Goal: Information Seeking & Learning: Learn about a topic

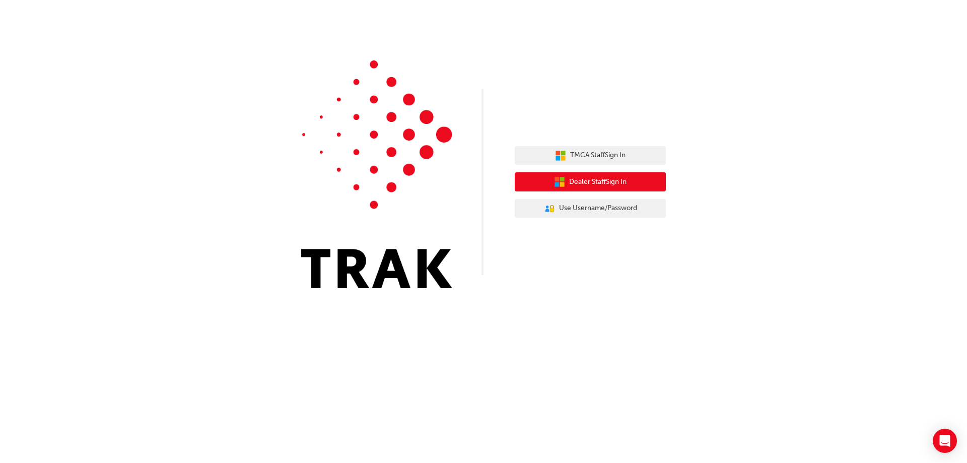
click at [573, 179] on span "Dealer Staff Sign In" at bounding box center [597, 182] width 57 height 12
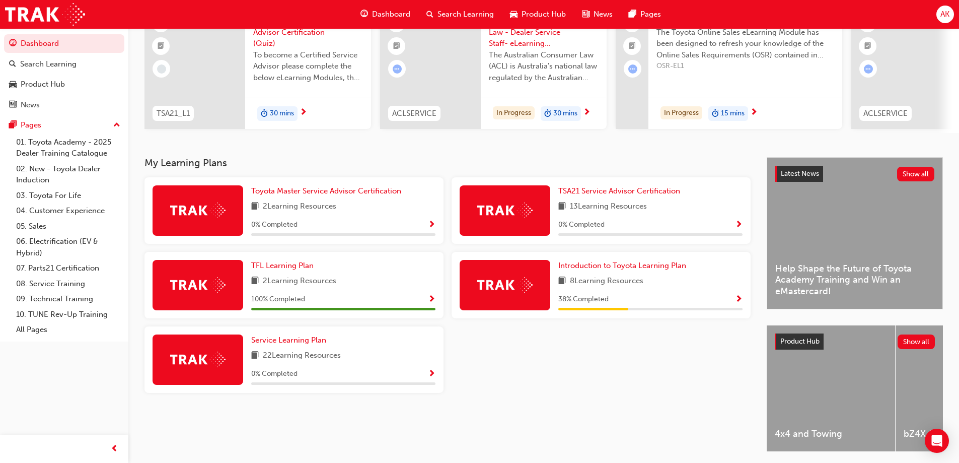
scroll to position [101, 0]
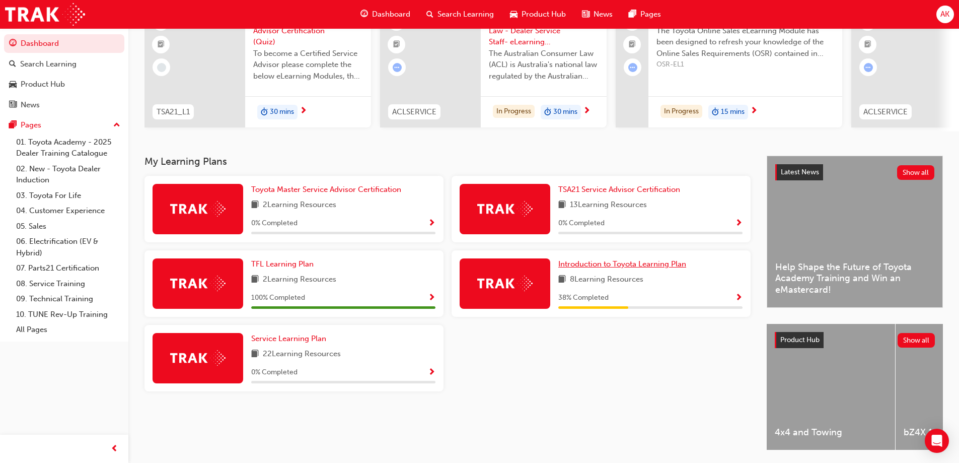
click at [601, 266] on span "Introduction to Toyota Learning Plan" at bounding box center [622, 263] width 128 height 9
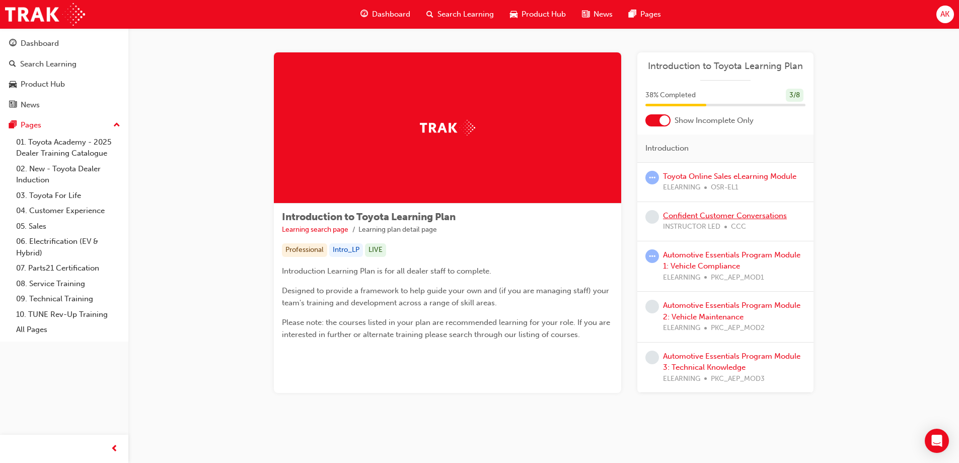
click at [712, 213] on link "Confident Customer Conversations" at bounding box center [725, 215] width 124 height 9
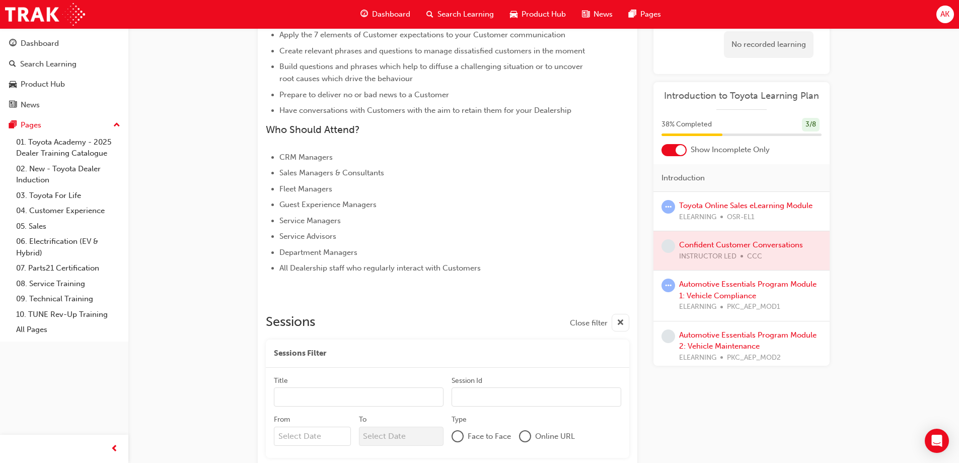
scroll to position [332, 0]
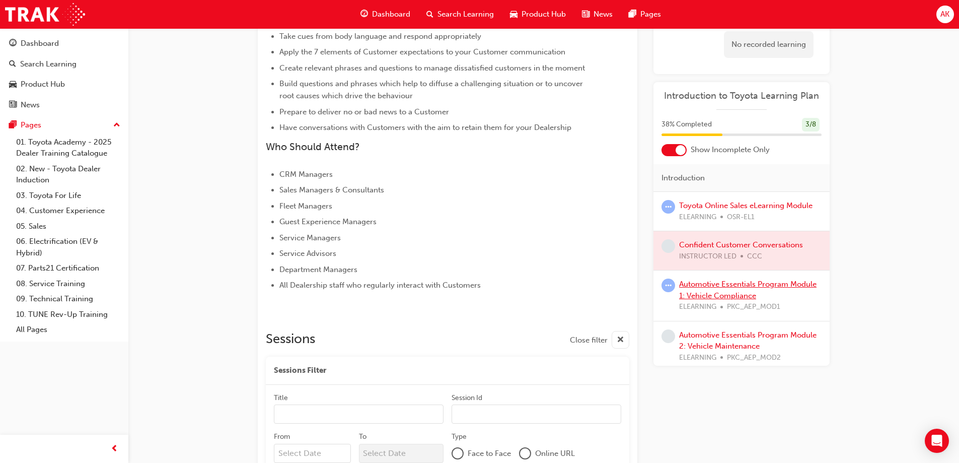
click at [711, 283] on link "Automotive Essentials Program Module 1: Vehicle Compliance" at bounding box center [747, 289] width 137 height 21
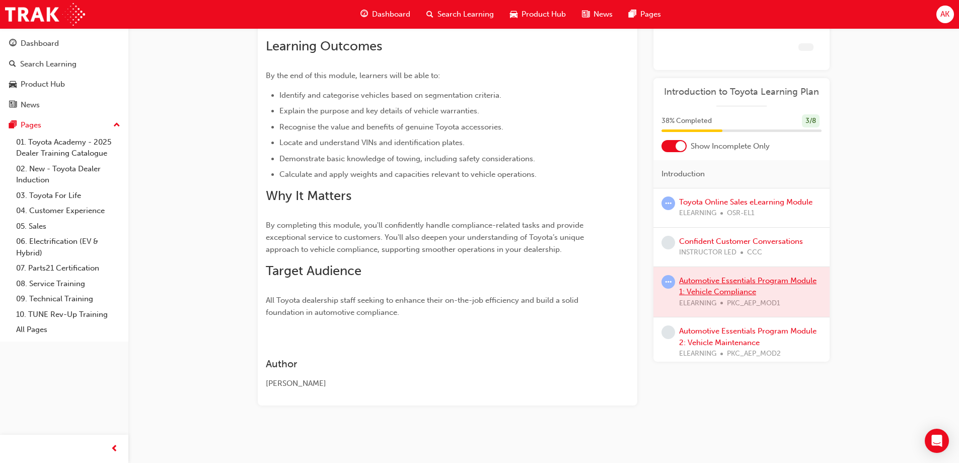
scroll to position [175, 0]
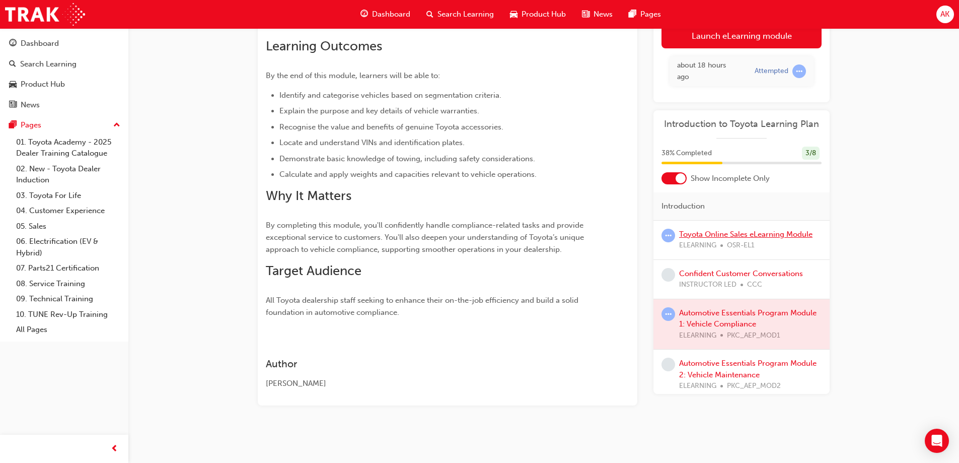
click at [730, 232] on link "Toyota Online Sales eLearning Module" at bounding box center [745, 234] width 133 height 9
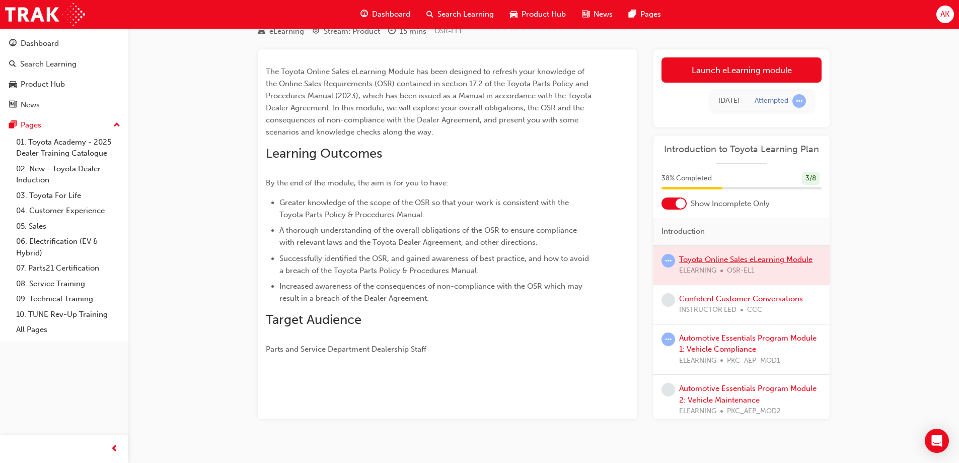
scroll to position [55, 0]
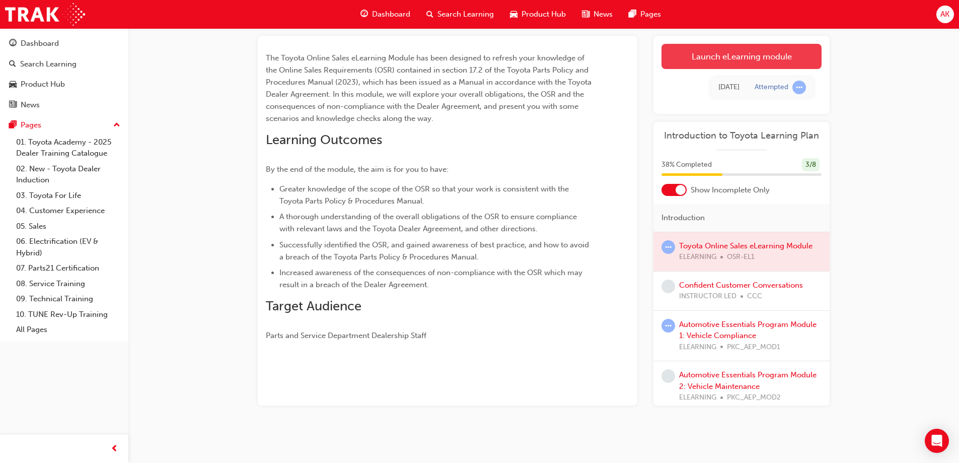
click at [722, 58] on link "Launch eLearning module" at bounding box center [742, 56] width 160 height 25
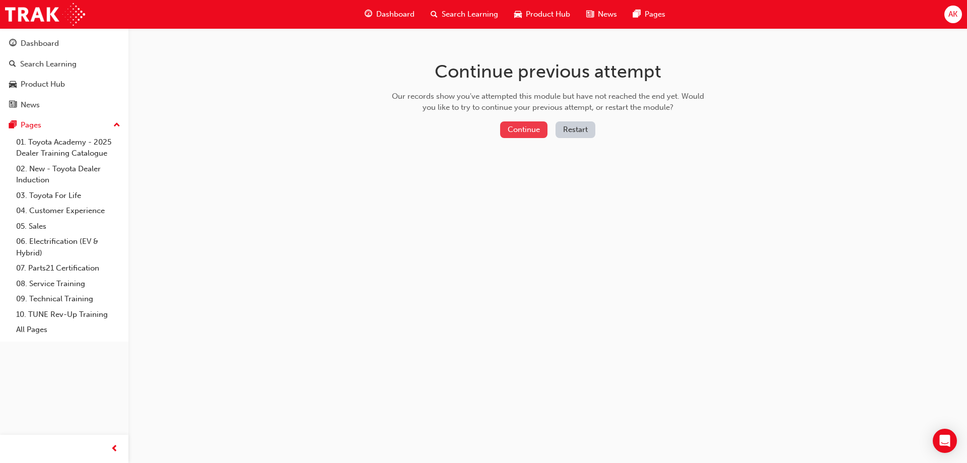
click at [541, 133] on button "Continue" at bounding box center [523, 129] width 47 height 17
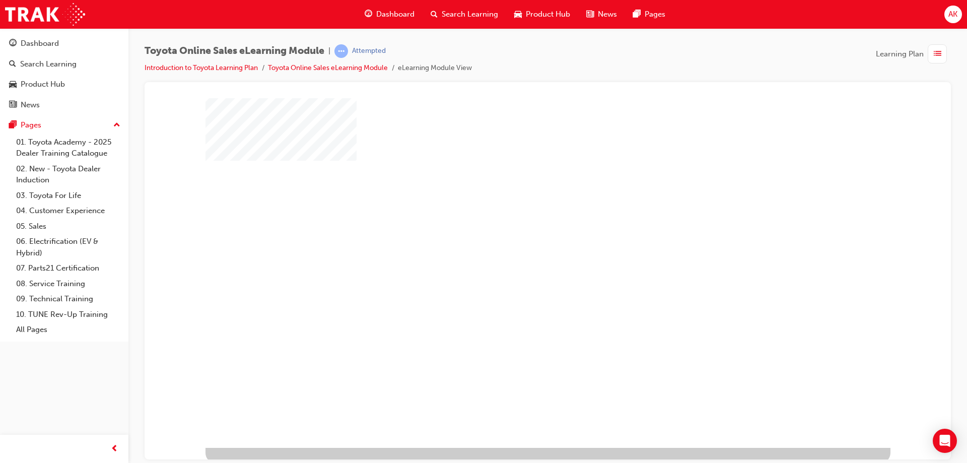
scroll to position [17, 0]
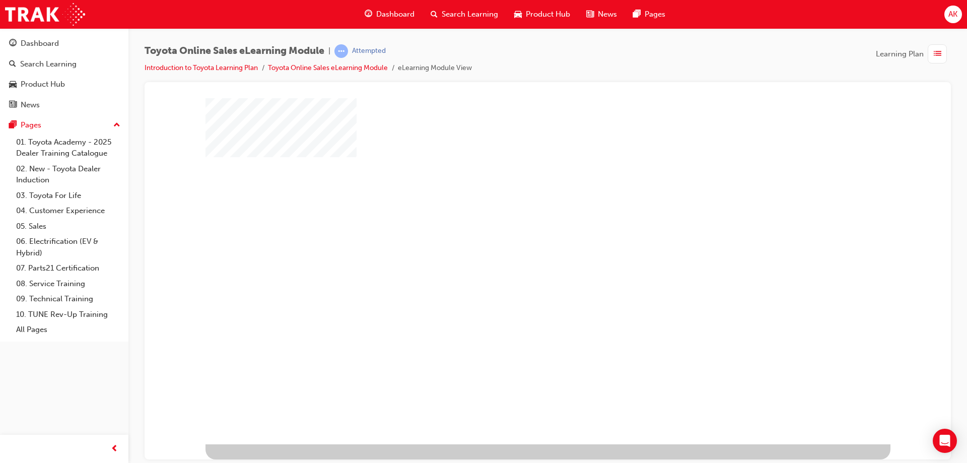
click at [519, 233] on div "play" at bounding box center [519, 233] width 0 height 0
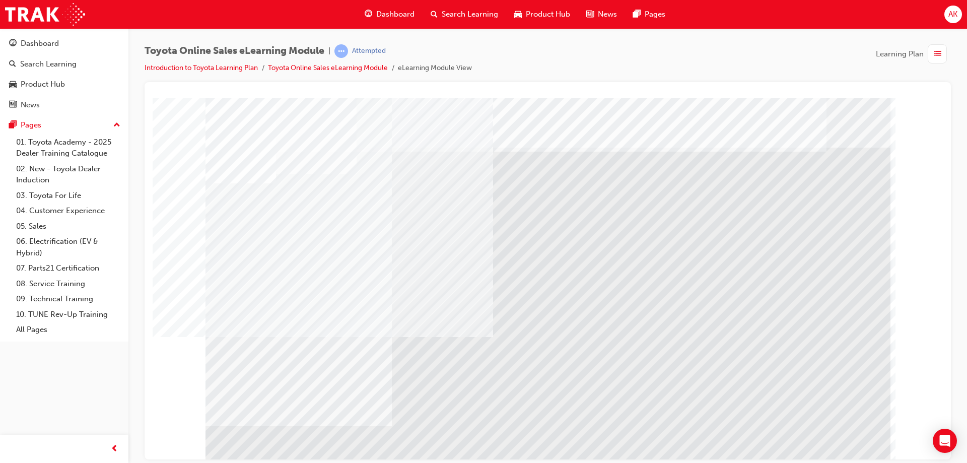
drag, startPoint x: 366, startPoint y: 356, endPoint x: 360, endPoint y: 350, distance: 8.2
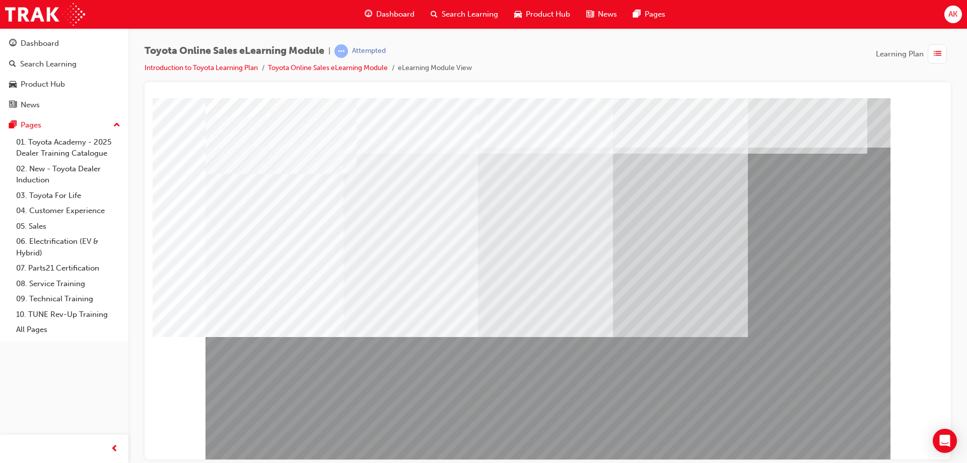
scroll to position [17, 0]
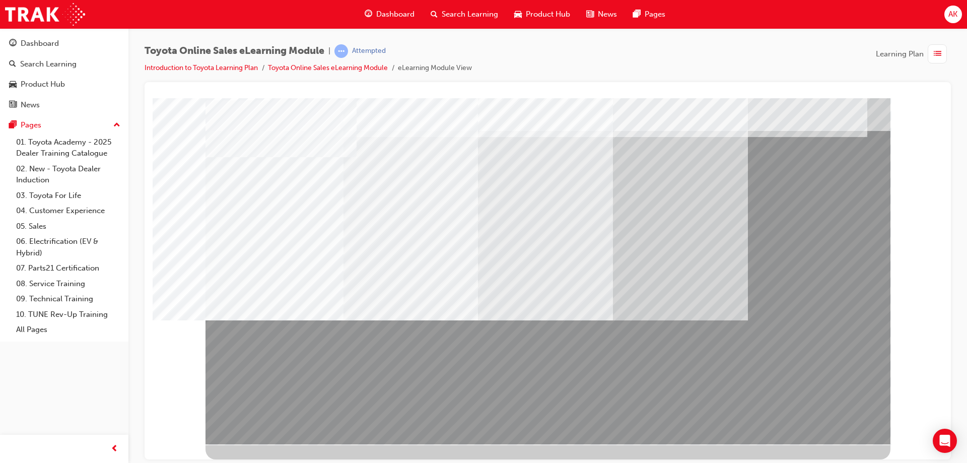
drag, startPoint x: 279, startPoint y: 168, endPoint x: 327, endPoint y: 133, distance: 58.8
drag, startPoint x: 327, startPoint y: 133, endPoint x: 639, endPoint y: 112, distance: 312.4
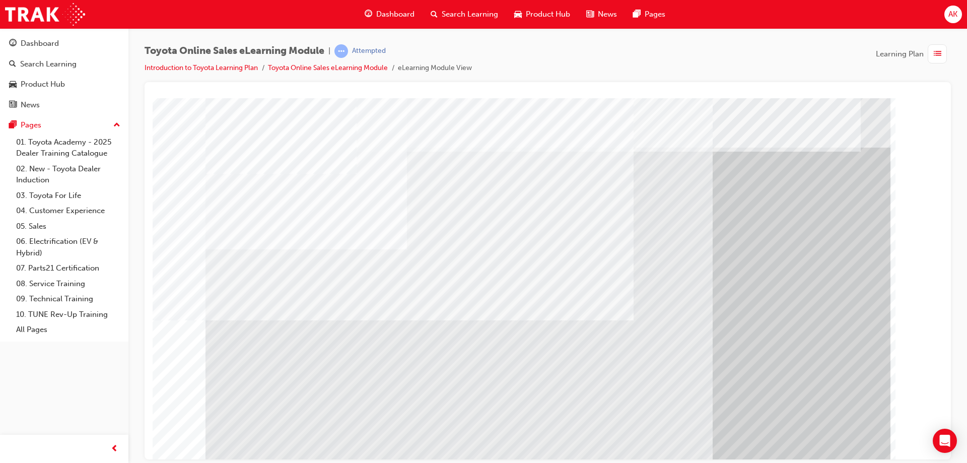
scroll to position [17, 0]
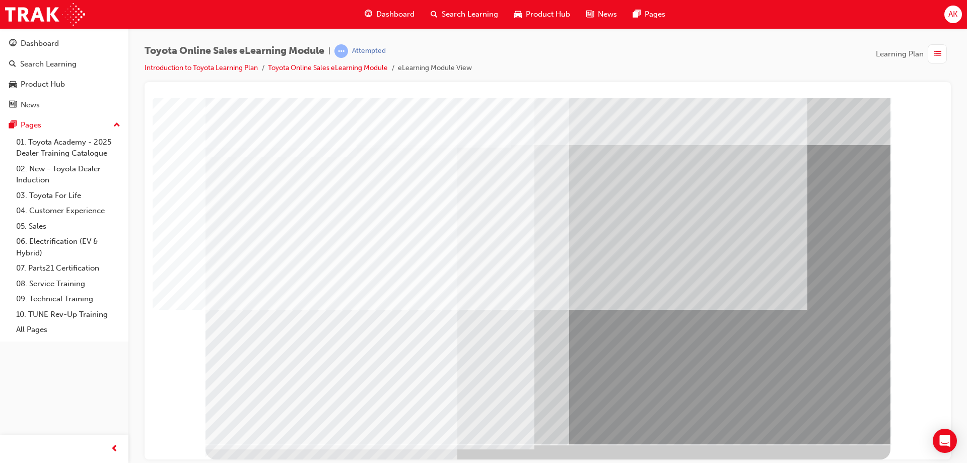
scroll to position [0, 0]
